Goal: Task Accomplishment & Management: Complete application form

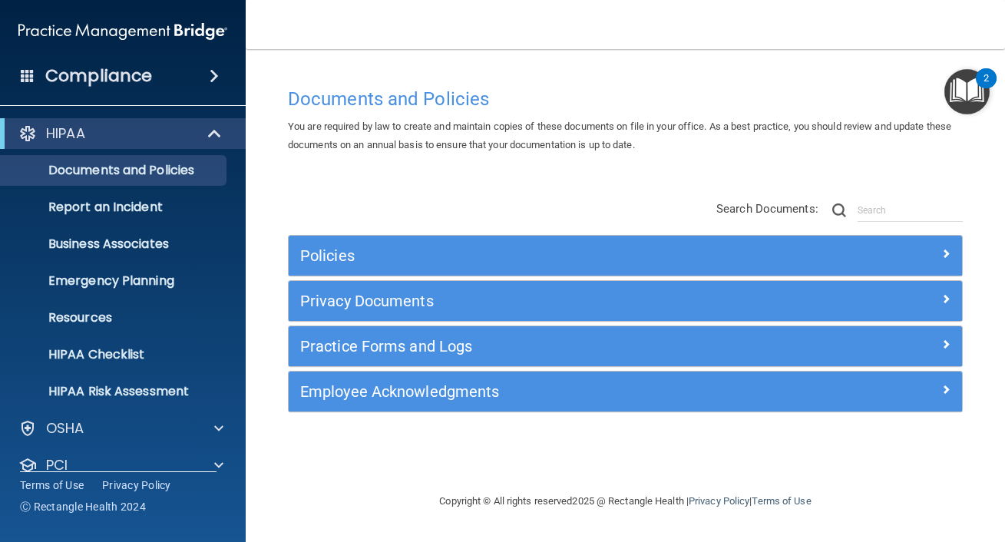
click at [238, 284] on li "Emergency Planning" at bounding box center [124, 281] width 278 height 31
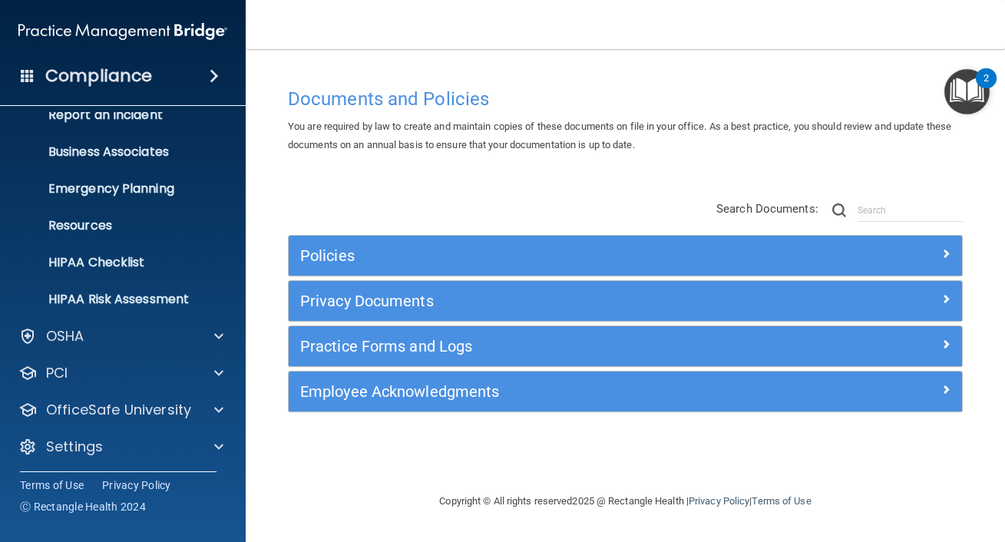
scroll to position [95, 0]
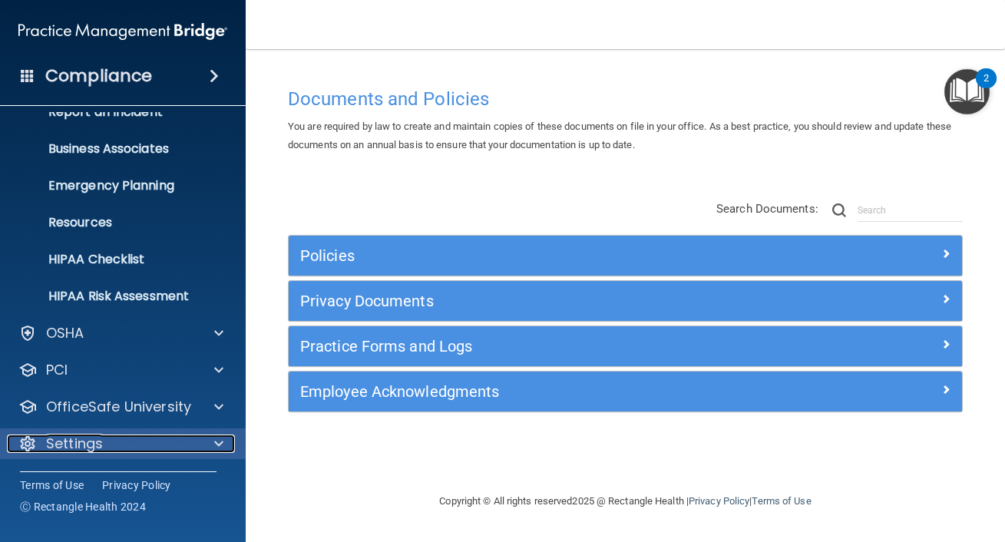
click at [140, 447] on div "Settings" at bounding box center [102, 443] width 190 height 18
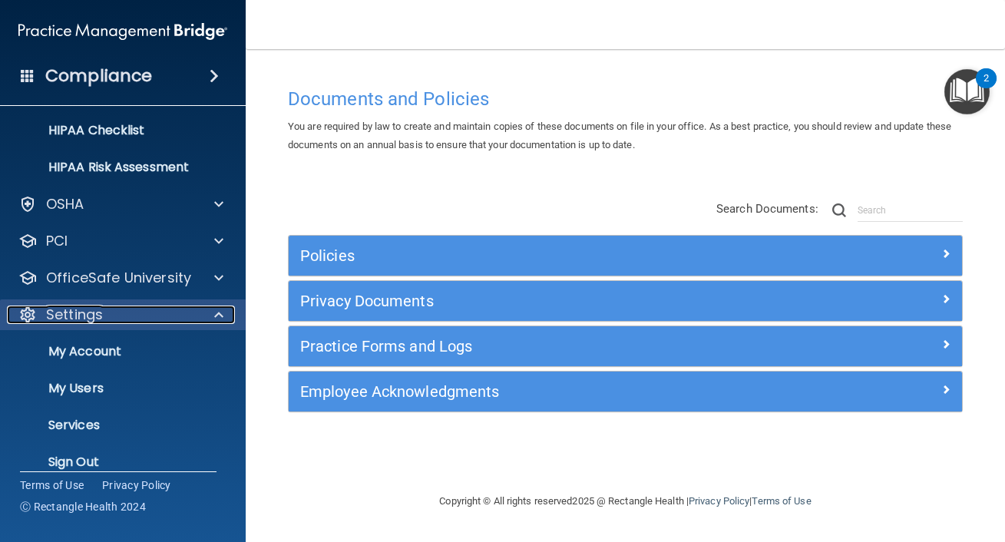
scroll to position [243, 0]
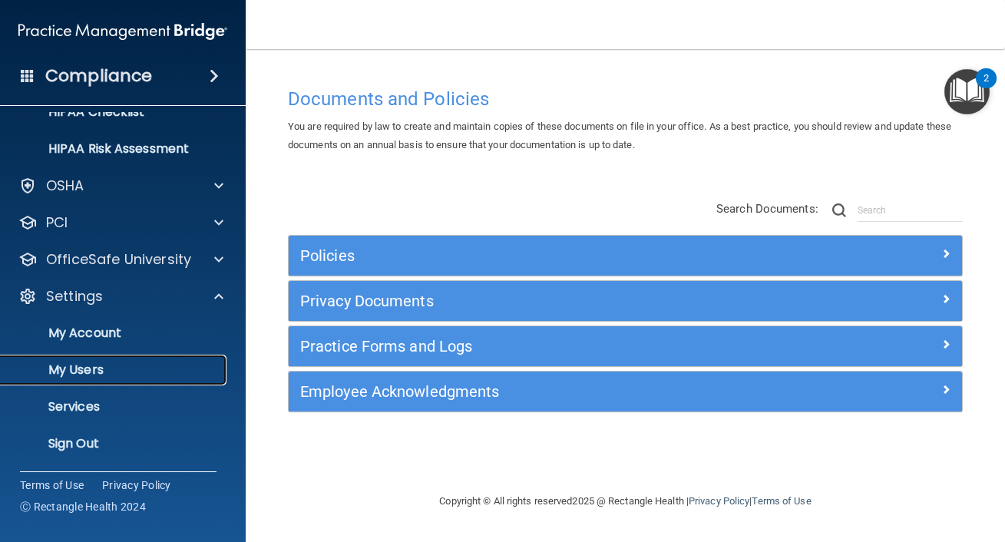
click at [86, 364] on p "My Users" at bounding box center [115, 369] width 210 height 15
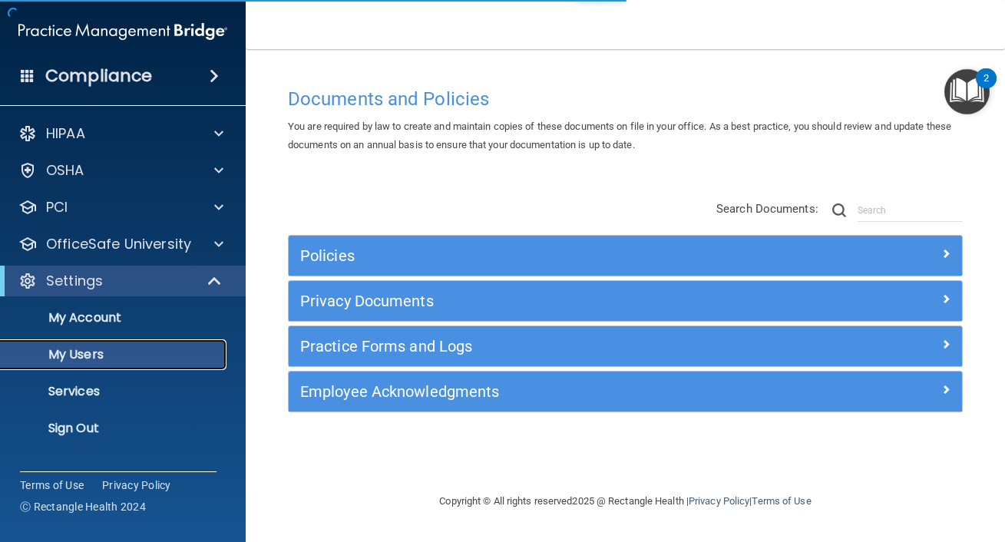
select select "20"
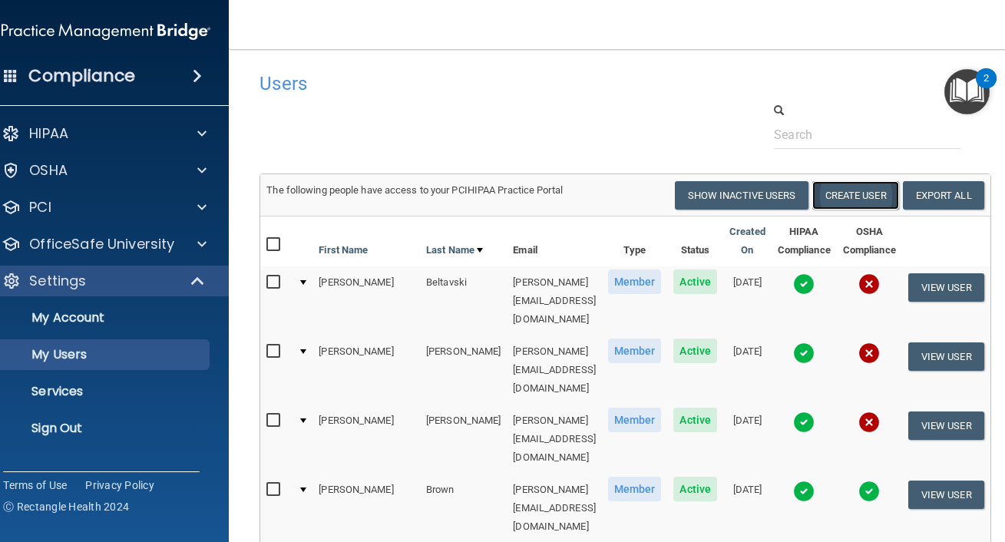
click at [850, 197] on button "Create User" at bounding box center [855, 195] width 87 height 28
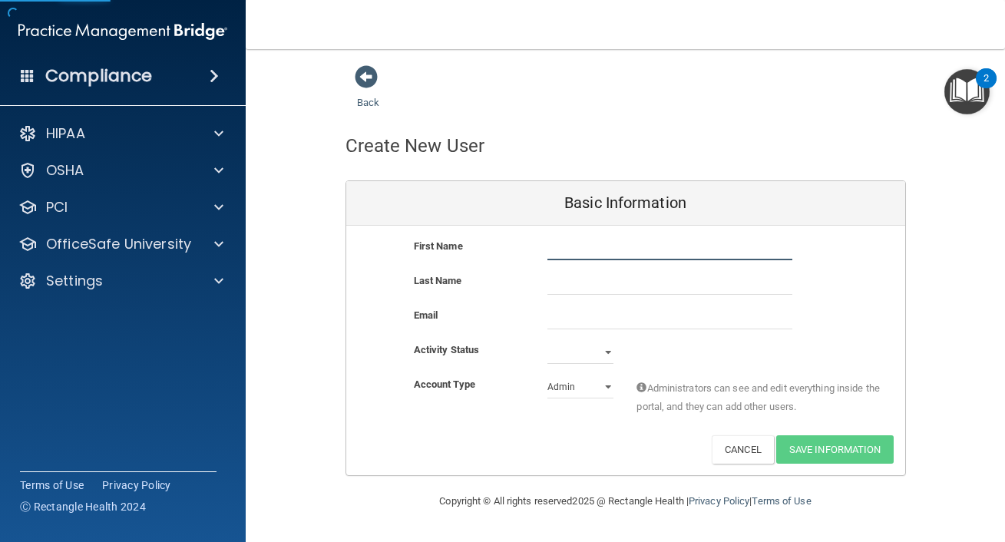
click at [637, 258] on input "text" at bounding box center [669, 248] width 245 height 23
type input "[PERSON_NAME]"
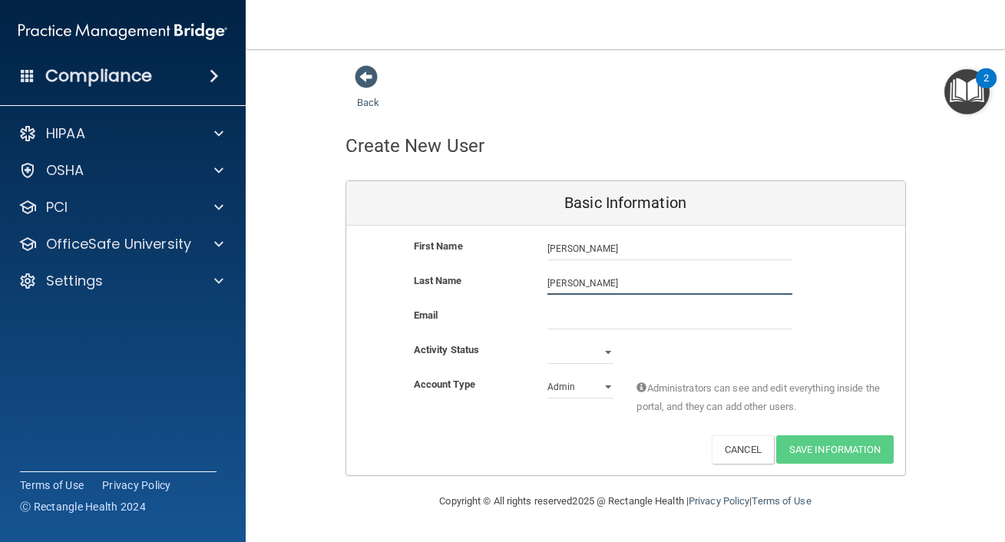
type input "[PERSON_NAME]"
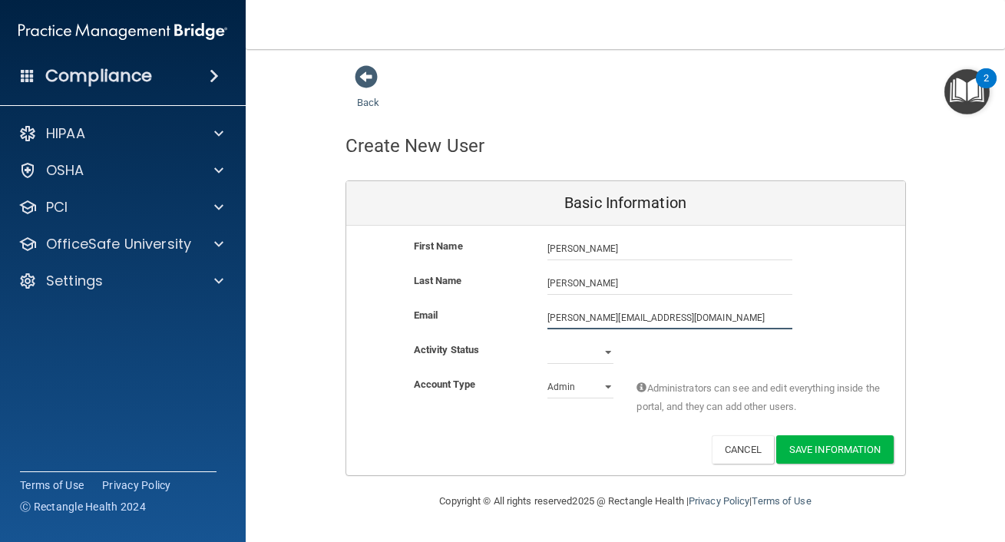
type input "[PERSON_NAME][EMAIL_ADDRESS][DOMAIN_NAME]"
click at [603, 350] on select "Active Inactive" at bounding box center [580, 352] width 66 height 23
select select "active"
click at [547, 341] on select "Active Inactive" at bounding box center [580, 352] width 66 height 23
click at [606, 389] on select "Admin Member" at bounding box center [580, 386] width 66 height 23
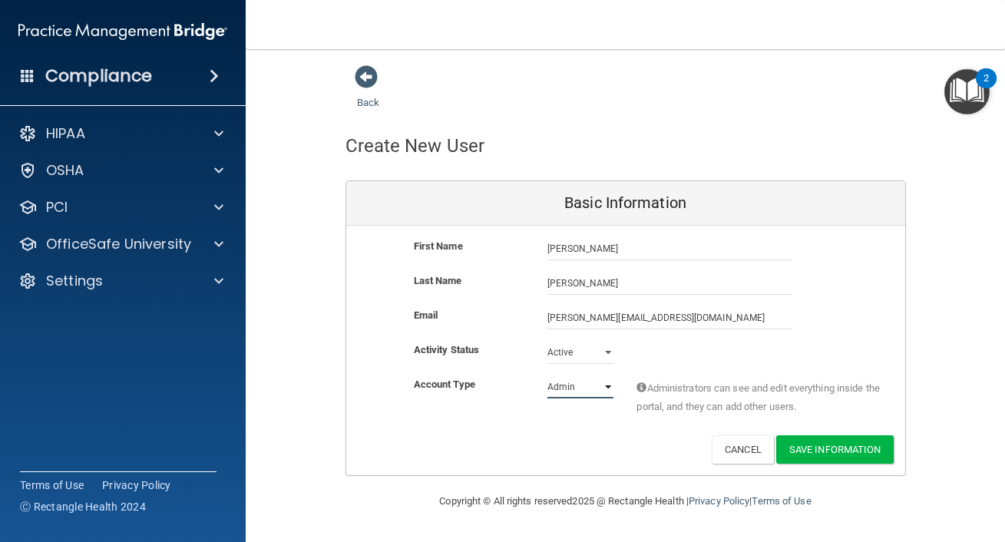
select select "practice_member"
click at [547, 375] on select "Admin Member" at bounding box center [580, 386] width 66 height 23
click at [828, 444] on button "Save Information" at bounding box center [834, 449] width 117 height 28
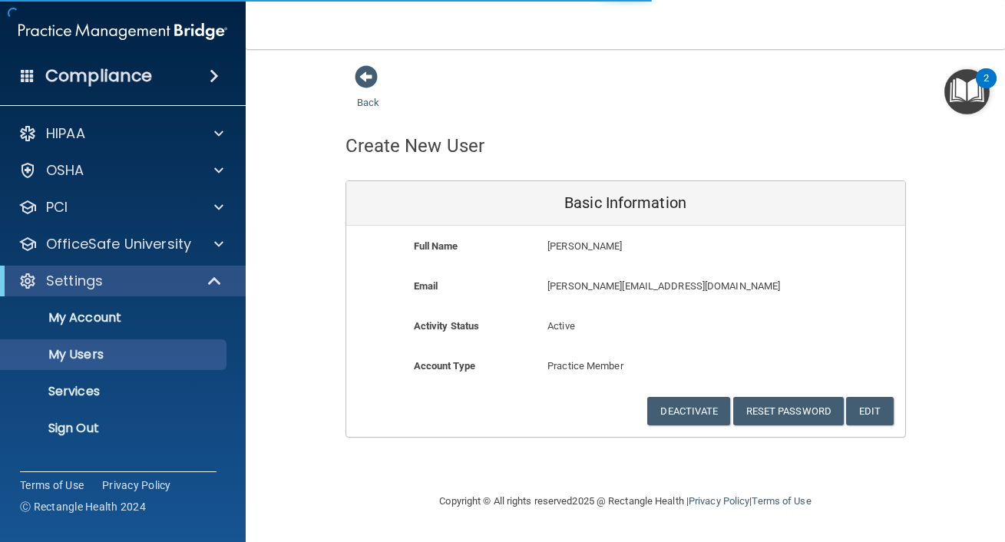
select select "20"
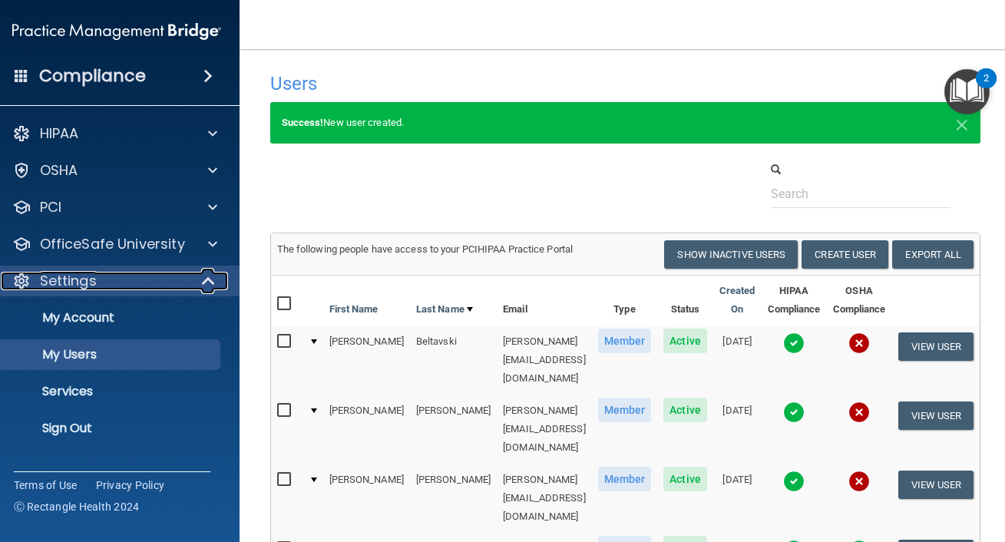
click at [203, 277] on span at bounding box center [209, 281] width 13 height 18
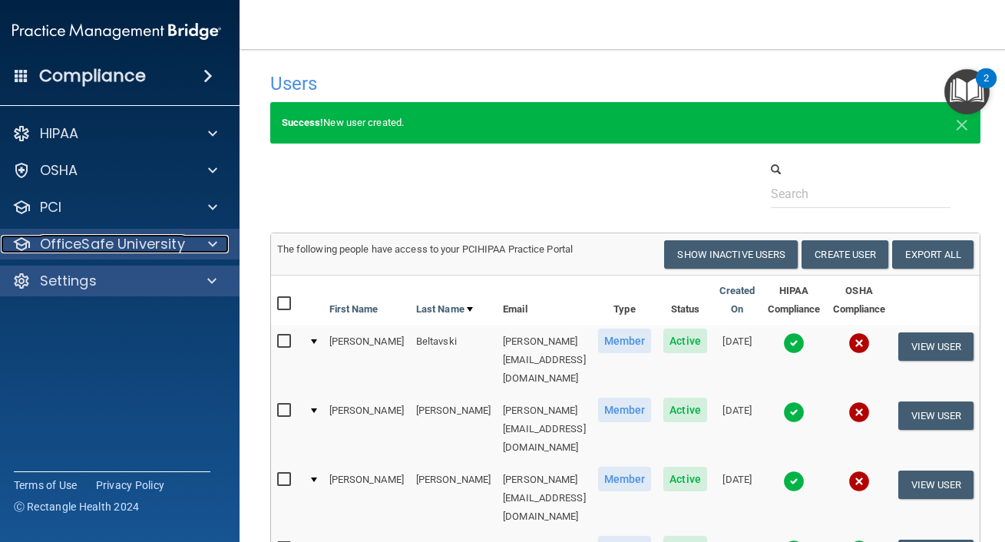
click at [160, 241] on p "OfficeSafe University" at bounding box center [112, 244] width 145 height 18
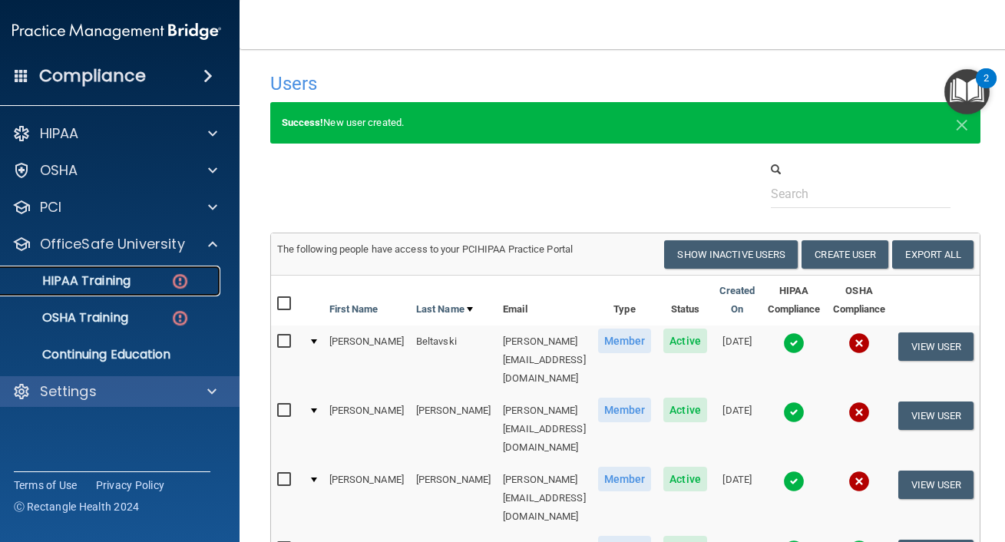
click at [122, 292] on link "HIPAA Training" at bounding box center [100, 281] width 242 height 31
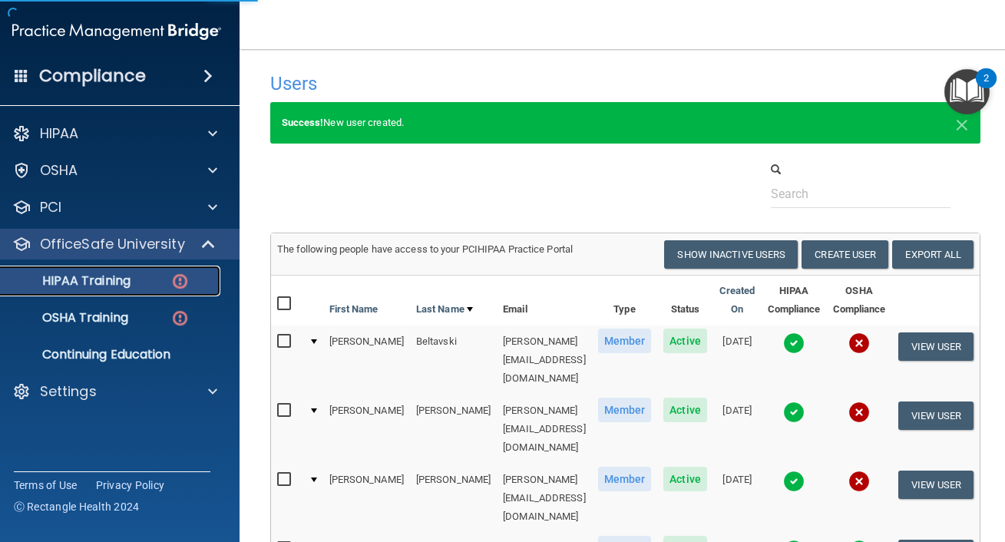
click at [101, 286] on p "HIPAA Training" at bounding box center [67, 280] width 127 height 15
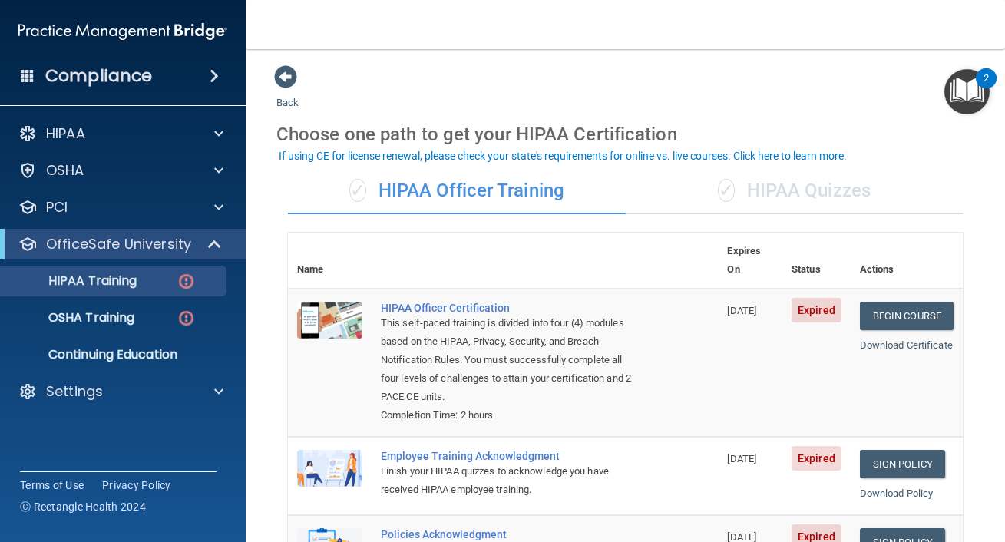
click at [774, 187] on div "✓ HIPAA Quizzes" at bounding box center [795, 191] width 338 height 46
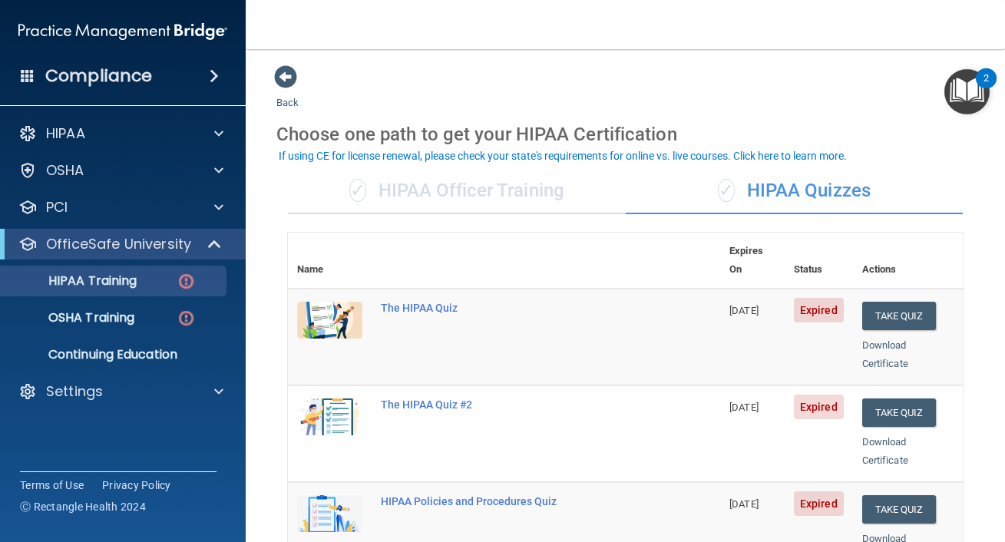
click at [502, 187] on div "✓ HIPAA Officer Training" at bounding box center [457, 191] width 338 height 46
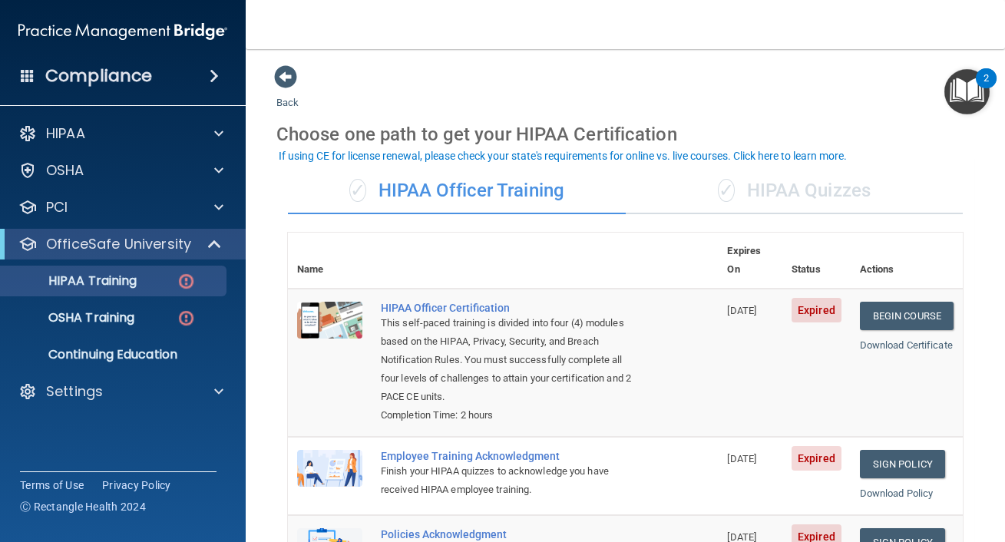
click at [771, 183] on div "✓ HIPAA Quizzes" at bounding box center [795, 191] width 338 height 46
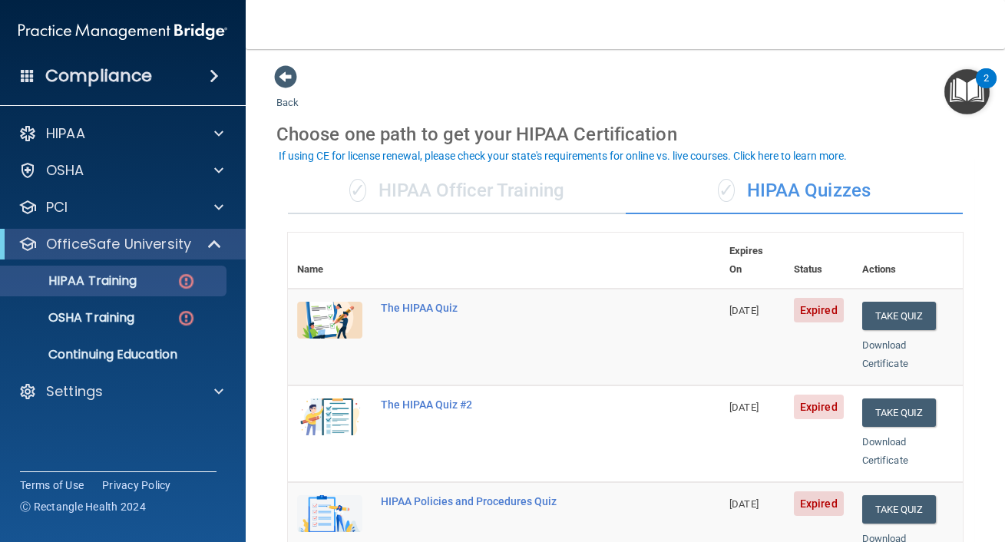
click at [463, 193] on div "✓ HIPAA Officer Training" at bounding box center [457, 191] width 338 height 46
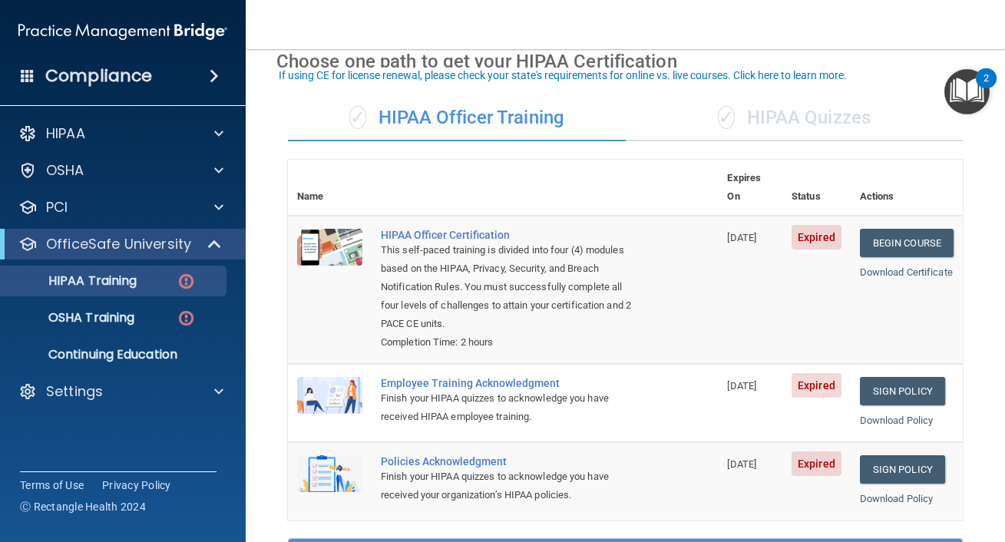
scroll to position [114, 0]
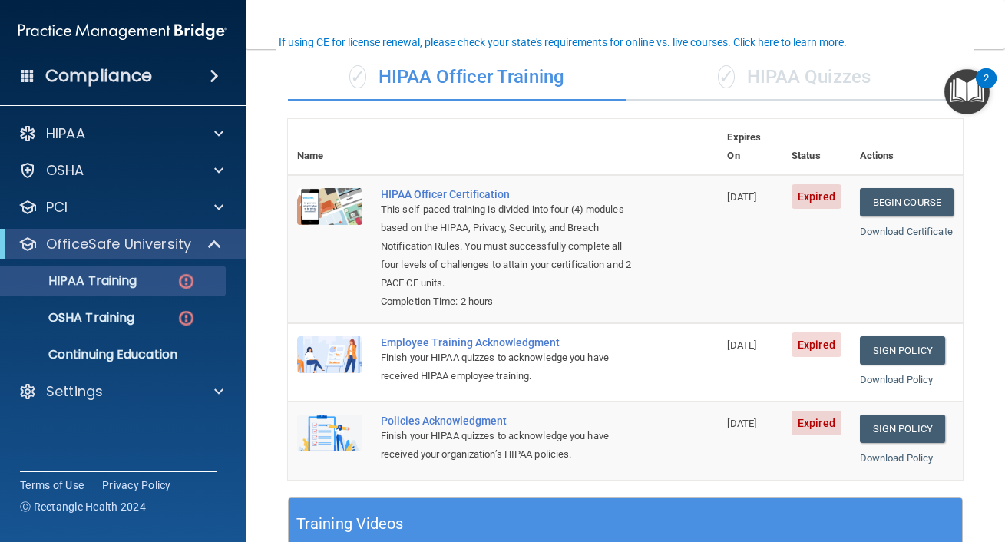
click at [767, 78] on div "✓ HIPAA Quizzes" at bounding box center [795, 78] width 338 height 46
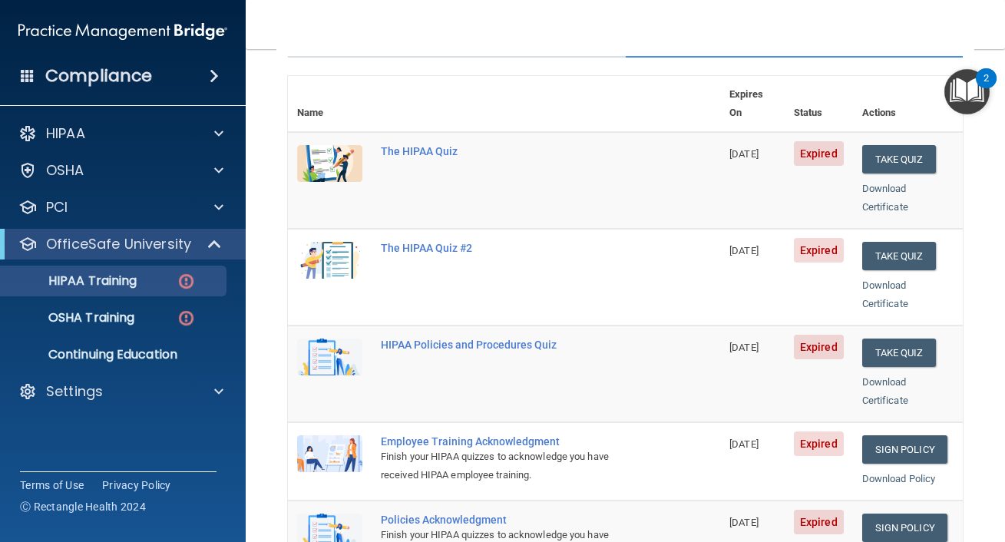
scroll to position [145, 0]
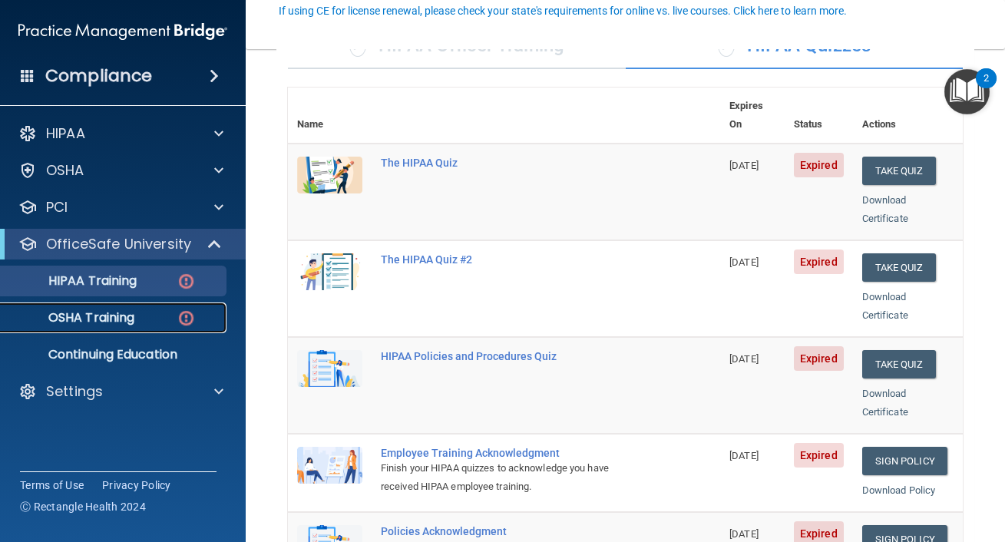
click at [84, 307] on link "OSHA Training" at bounding box center [106, 317] width 242 height 31
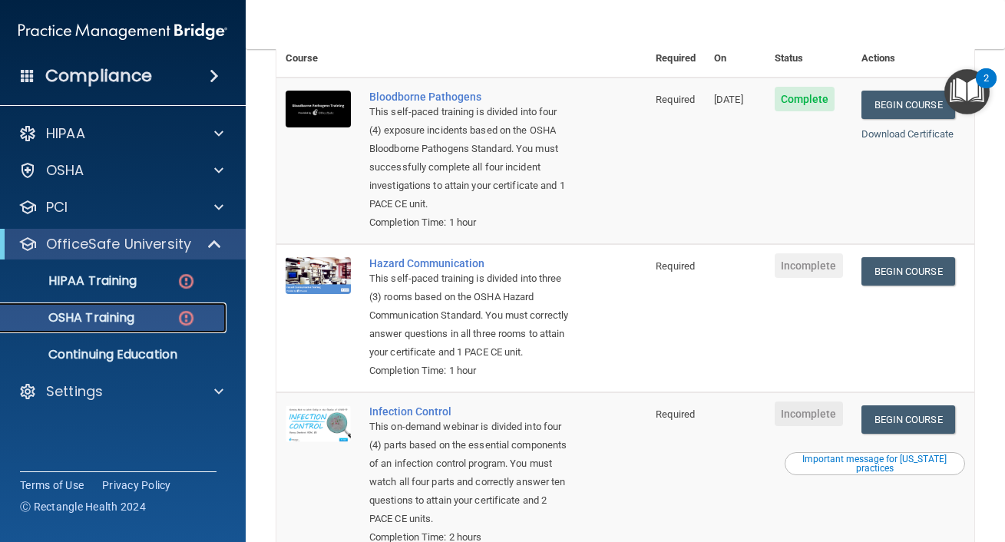
scroll to position [155, 0]
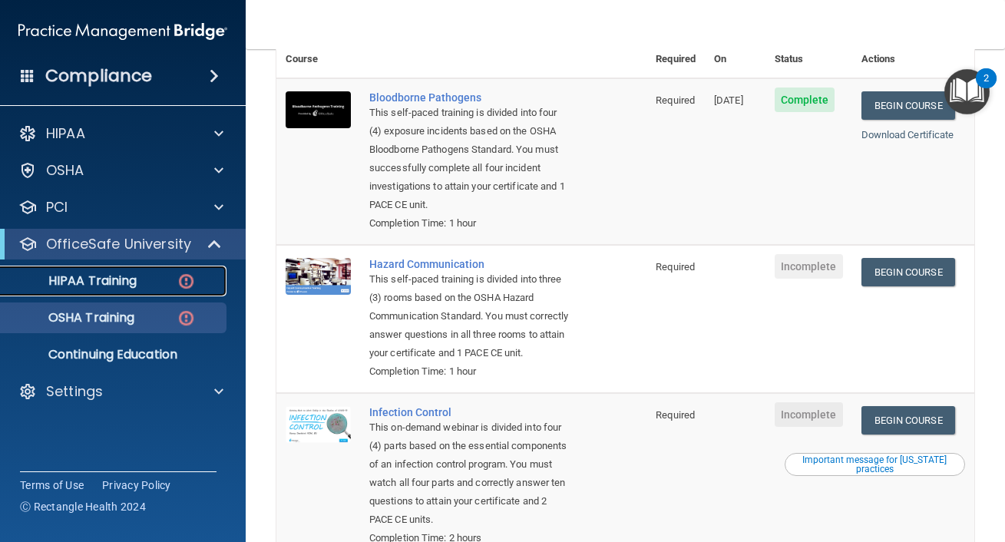
click at [87, 276] on p "HIPAA Training" at bounding box center [73, 280] width 127 height 15
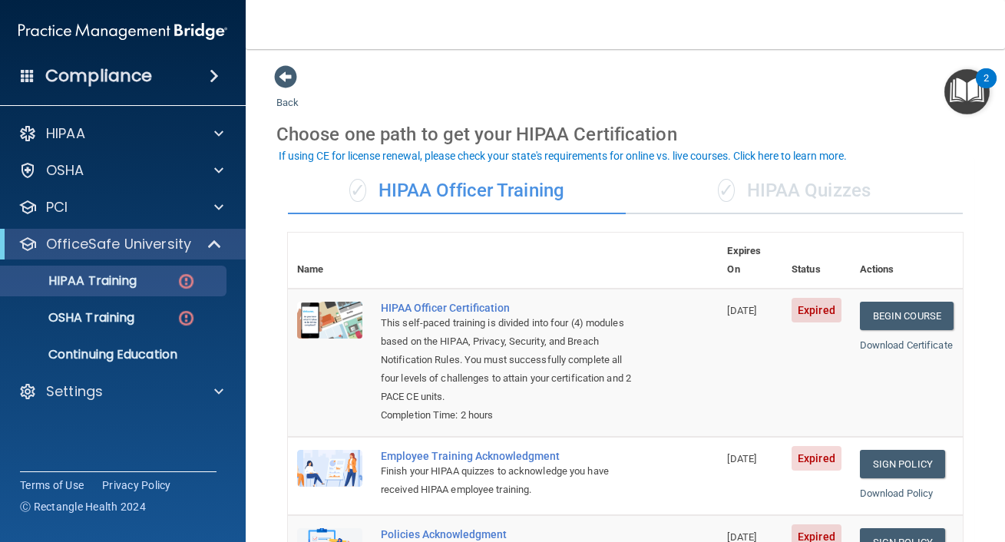
click at [788, 190] on div "✓ HIPAA Quizzes" at bounding box center [795, 191] width 338 height 46
